Goal: Submit feedback/report problem

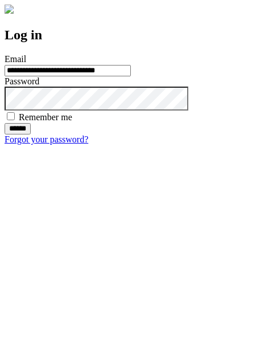
type input "**********"
click at [31, 134] on input "******" at bounding box center [18, 128] width 26 height 11
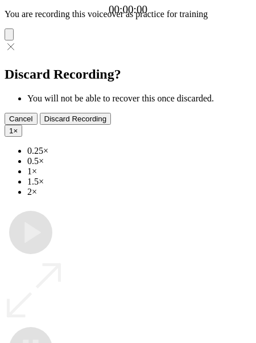
type input "**********"
